Goal: Transaction & Acquisition: Purchase product/service

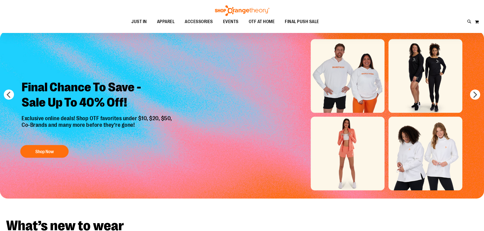
scroll to position [51, 0]
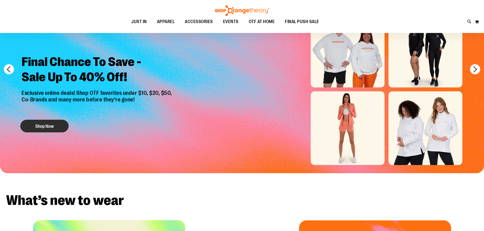
click at [57, 126] on button "Shop Now" at bounding box center [44, 126] width 48 height 13
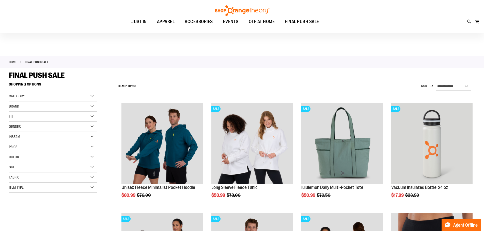
scroll to position [25, 0]
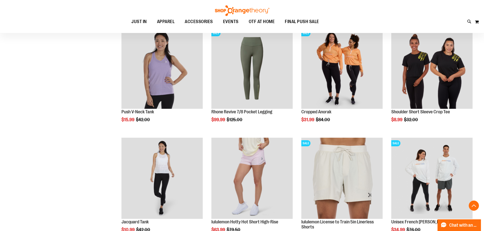
scroll to position [381, 0]
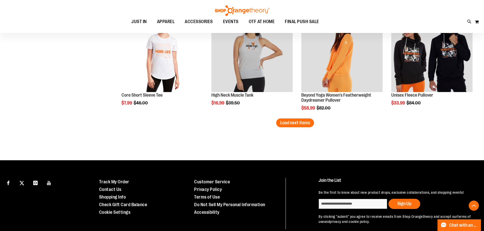
scroll to position [965, 0]
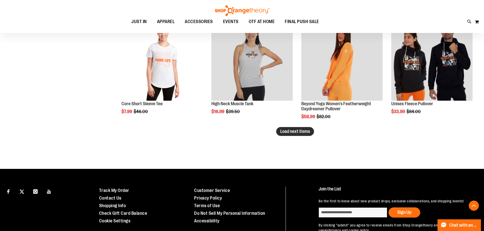
click at [304, 133] on span "Load next items" at bounding box center [295, 131] width 30 height 5
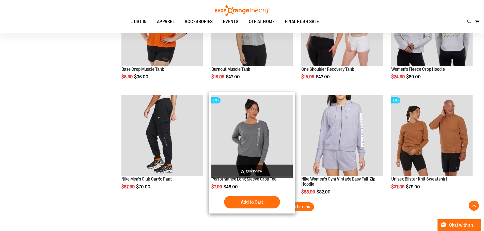
scroll to position [1219, 0]
